Goal: Task Accomplishment & Management: Use online tool/utility

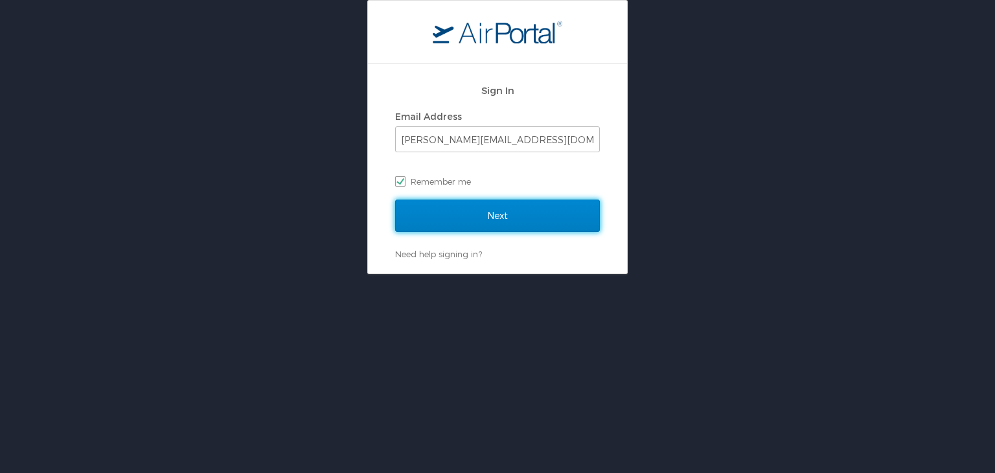
click at [506, 215] on input "Next" at bounding box center [497, 216] width 205 height 32
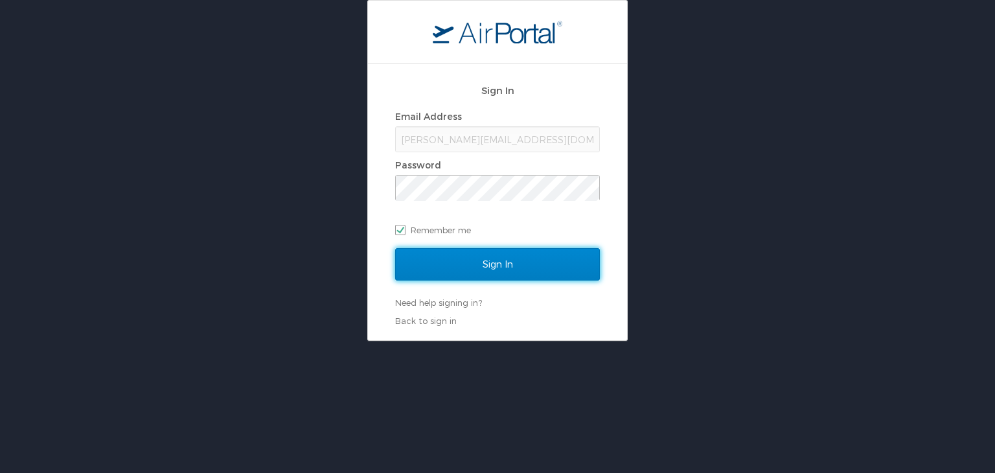
click at [509, 262] on input "Sign In" at bounding box center [497, 264] width 205 height 32
